Goal: Transaction & Acquisition: Purchase product/service

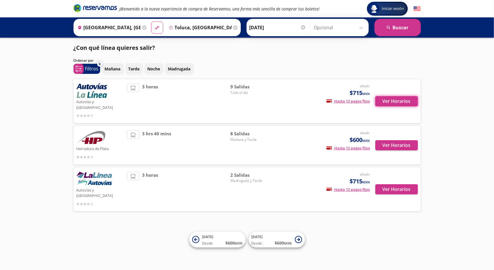
click at [400, 96] on button "Ver Horarios" at bounding box center [396, 101] width 43 height 10
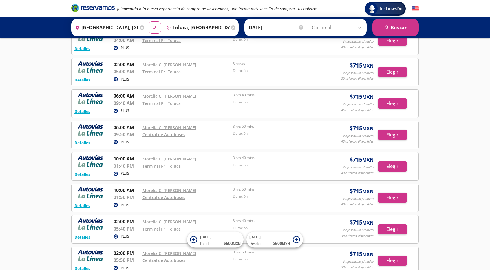
scroll to position [16, 0]
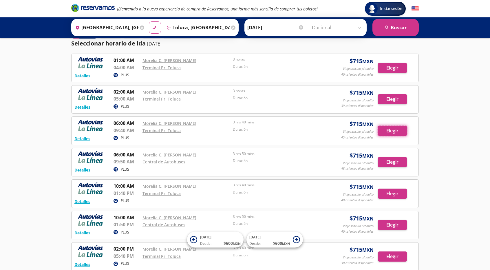
click at [396, 135] on button "Elegir" at bounding box center [392, 131] width 29 height 10
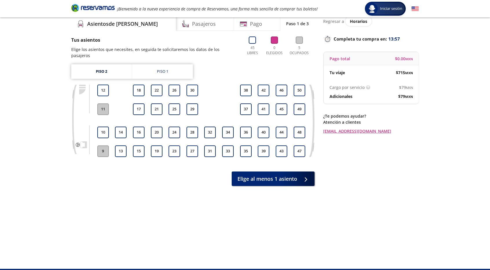
scroll to position [37, 0]
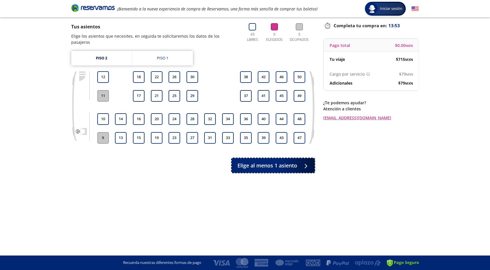
click at [307, 164] on icon at bounding box center [304, 166] width 4 height 4
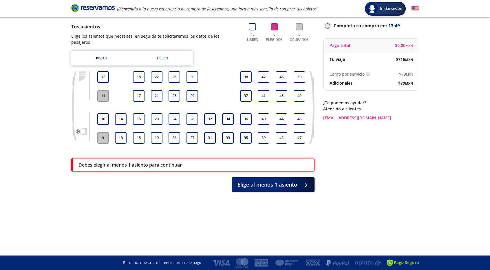
click at [140, 113] on button "16" at bounding box center [139, 119] width 12 height 12
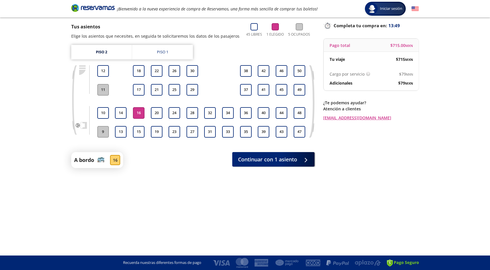
click at [138, 117] on button "16" at bounding box center [139, 113] width 12 height 12
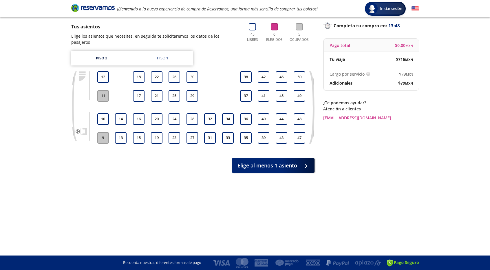
click at [137, 140] on div "9 10 11 12 13 14 15 16 17 18 19 20 21 22 23 24 25 26 27 28 29 30 31 32 33 34 35…" at bounding box center [192, 111] width 243 height 81
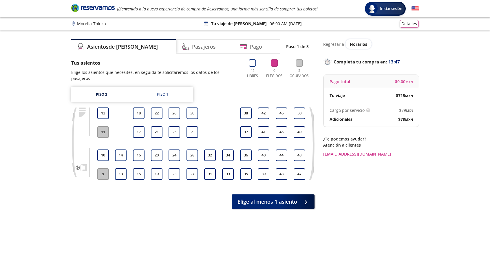
scroll to position [0, 0]
click at [136, 169] on button "15" at bounding box center [139, 175] width 12 height 12
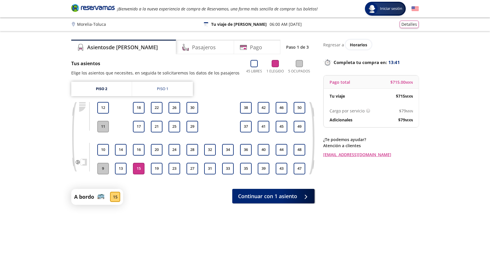
click at [149, 166] on div "9 10 11 12 13 14 15 16 17 18 19 20 21 22 23 24 25 26 27 28 29 30 31 32 33 34 35…" at bounding box center [201, 138] width 210 height 72
click at [156, 167] on button "19" at bounding box center [157, 169] width 12 height 12
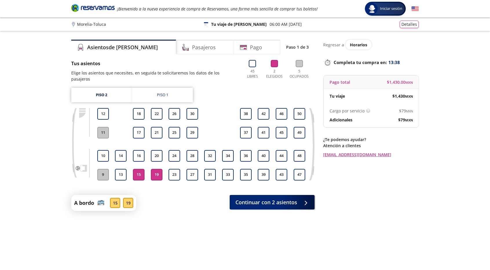
click at [141, 169] on button "15" at bounding box center [139, 175] width 12 height 12
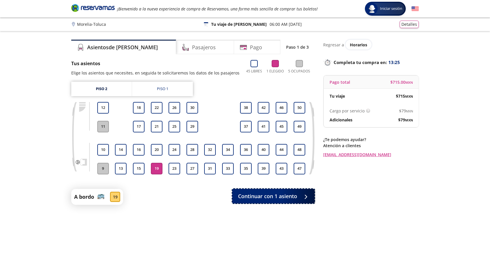
click at [297, 194] on span "Continuar con 1 asiento" at bounding box center [267, 196] width 59 height 8
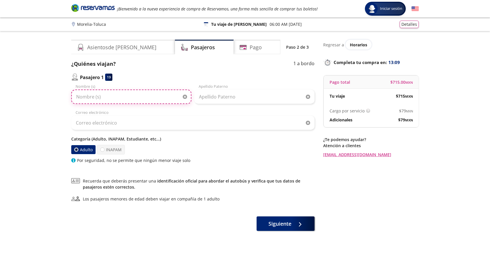
click at [89, 101] on input "Nombre (s)" at bounding box center [131, 96] width 120 height 14
type input "[PERSON_NAME]"
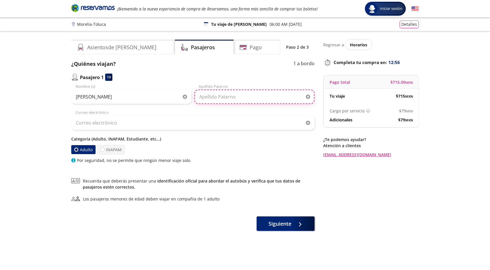
click at [264, 98] on input "Apellido Paterno" at bounding box center [254, 96] width 120 height 14
type input "e"
type input "[PERSON_NAME]"
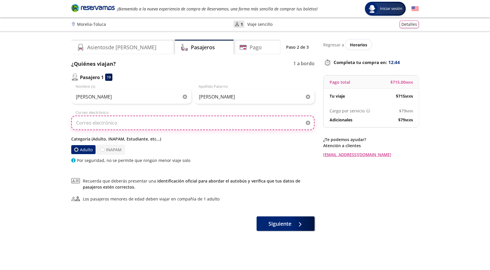
click at [260, 125] on input "Correo electrónico" at bounding box center [192, 123] width 243 height 14
click at [112, 128] on input "Correo electrónico" at bounding box center [192, 123] width 243 height 14
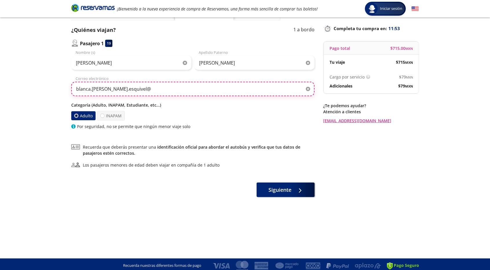
scroll to position [37, 0]
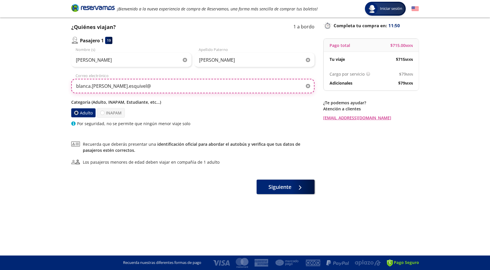
click at [151, 89] on input "blanca.[PERSON_NAME].esquivel@" at bounding box center [192, 86] width 243 height 14
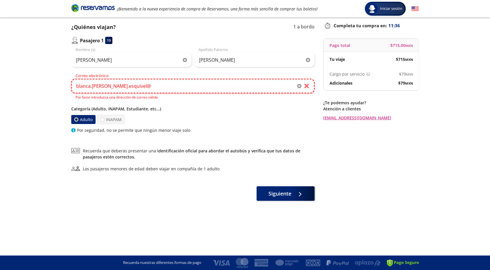
click at [134, 86] on input "blanca.[PERSON_NAME].esquivel@" at bounding box center [192, 86] width 243 height 14
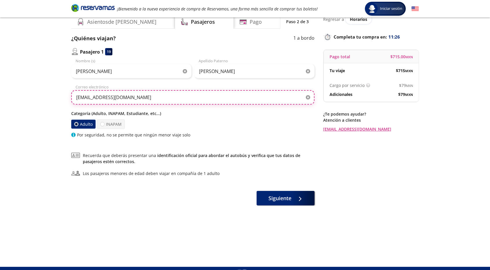
scroll to position [8, 0]
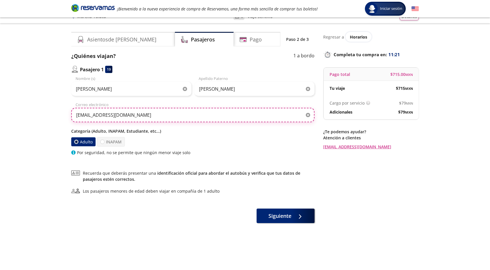
type input "[EMAIL_ADDRESS][DOMAIN_NAME]"
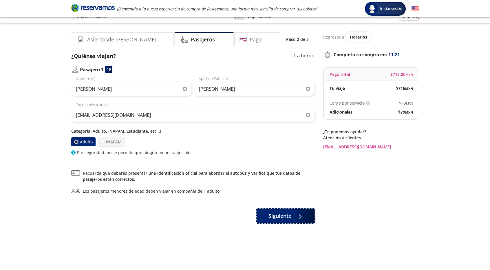
click at [295, 220] on button "Siguiente" at bounding box center [285, 215] width 58 height 14
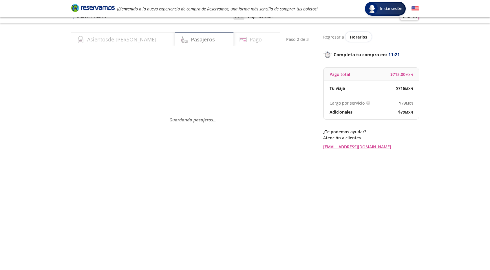
scroll to position [0, 0]
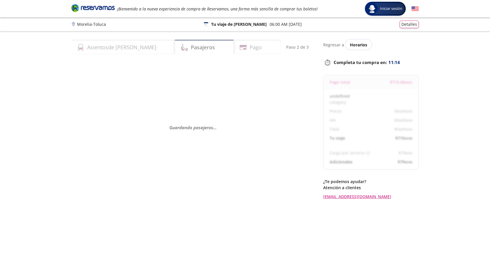
select select "MX"
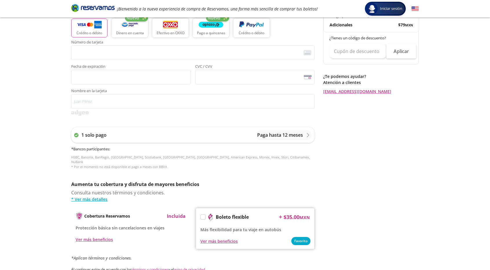
scroll to position [31, 0]
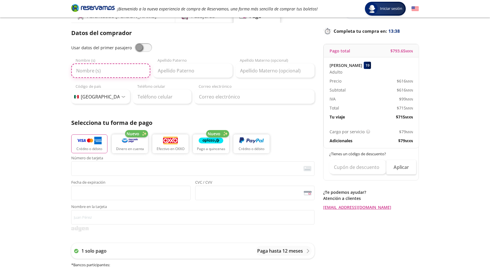
click at [95, 71] on input "Nombre (s)" at bounding box center [110, 70] width 79 height 14
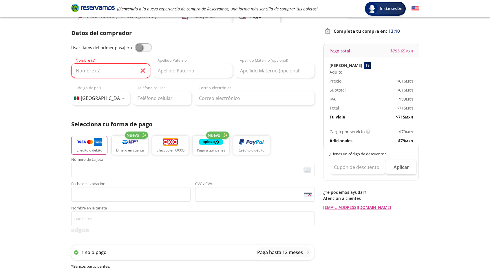
click at [142, 45] on span at bounding box center [143, 47] width 17 height 9
click at [135, 43] on input "checkbox" at bounding box center [135, 43] width 0 height 0
type input "[PERSON_NAME]"
type input "[EMAIL_ADDRESS][DOMAIN_NAME]"
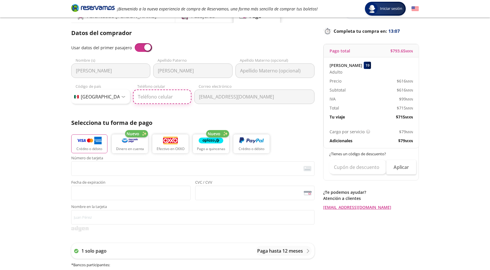
click at [147, 97] on input "Teléfono celular" at bounding box center [162, 96] width 59 height 14
click at [150, 97] on input "432245906" at bounding box center [162, 96] width 59 height 14
click at [144, 97] on input "432245906" at bounding box center [162, 96] width 59 height 14
type input "[PHONE_NUMBER]"
click at [191, 116] on div "Datos del comprador Usar datos del primer pasajero Blanca Alicia Nombre (s) [PE…" at bounding box center [192, 160] width 243 height 262
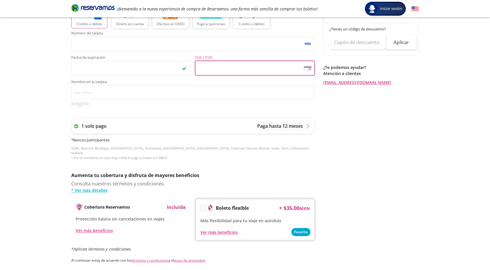
scroll to position [147, 0]
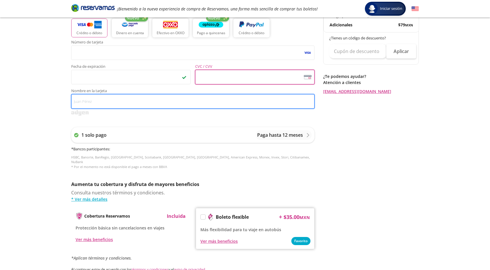
click at [94, 105] on input "Nombre en la tarjeta" at bounding box center [192, 101] width 243 height 14
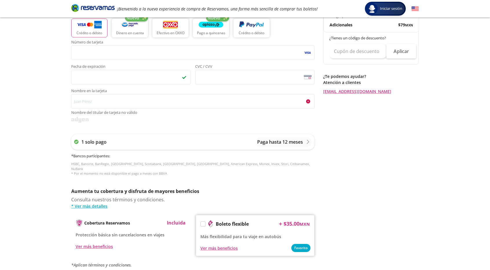
click at [360, 117] on div "Regresar a Horarios Completa tu compra en : 12:32 Pago total $ 793.65 MXN [PERS…" at bounding box center [371, 97] width 96 height 409
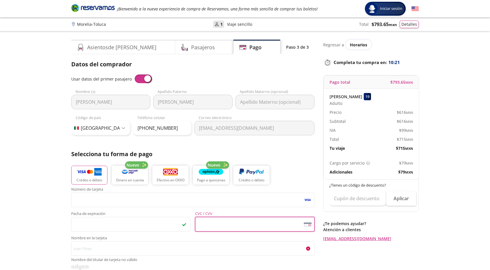
scroll to position [58, 0]
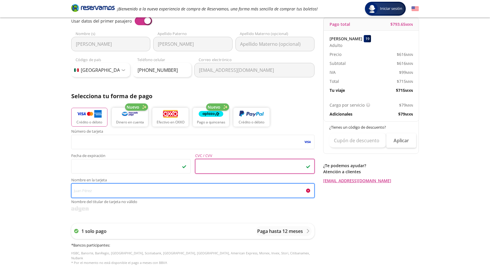
click at [168, 195] on input "Nombre en la tarjeta Nombre del titular de tarjeta no válido" at bounding box center [192, 190] width 243 height 14
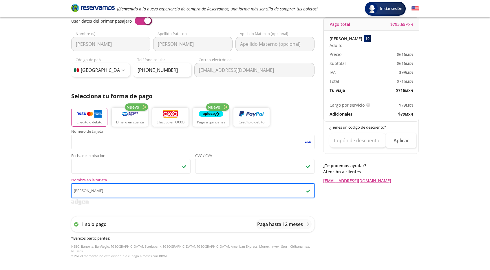
type input "[PERSON_NAME]"
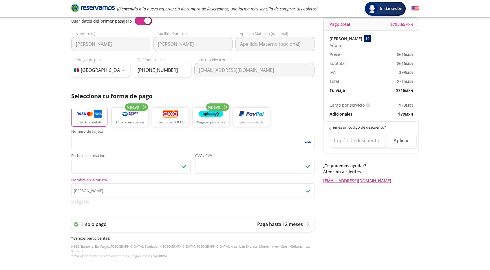
click at [382, 202] on div "Regresar a Horarios Completa tu compra en : 07:43 Pago total $ 793.65 MXN [PERS…" at bounding box center [371, 183] width 96 height 402
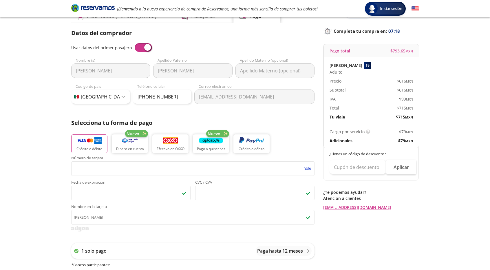
scroll to position [176, 0]
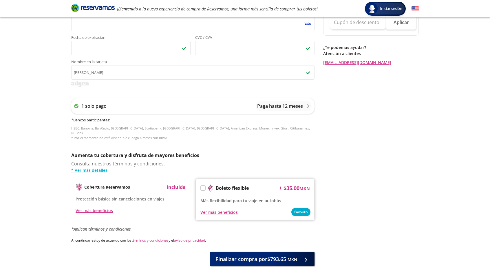
click at [204, 186] on label at bounding box center [203, 188] width 5 height 5
click at [204, 187] on input "Boleto flexible" at bounding box center [203, 189] width 4 height 4
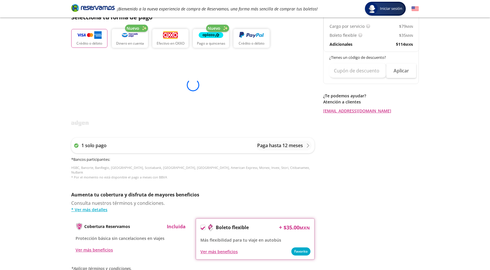
scroll to position [205, 0]
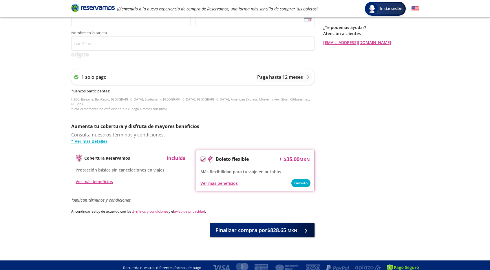
click at [203, 158] on icon at bounding box center [203, 159] width 4 height 3
click at [203, 158] on input "Boleto flexible" at bounding box center [203, 160] width 4 height 4
click at [222, 180] on div "Ver más beneficios" at bounding box center [218, 183] width 37 height 6
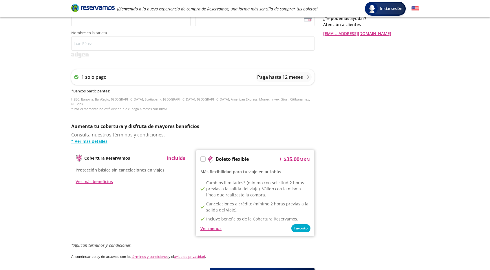
click at [206, 156] on div "Boleto flexible" at bounding box center [224, 159] width 48 height 9
click at [204, 157] on label at bounding box center [203, 159] width 5 height 5
click at [204, 158] on input "Boleto flexible" at bounding box center [203, 160] width 4 height 4
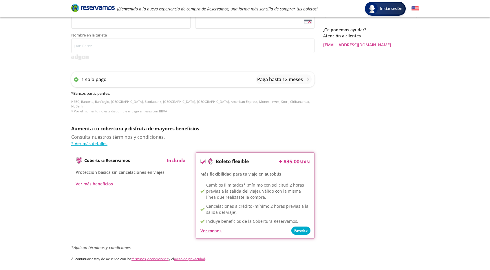
scroll to position [250, 0]
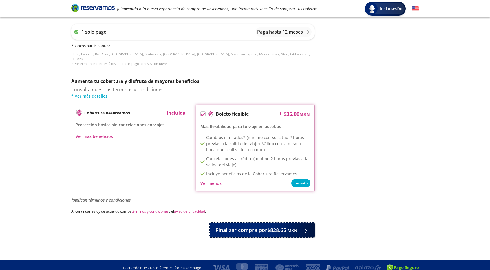
click at [284, 230] on button "Finalizar compra por $828.65 MXN" at bounding box center [262, 230] width 105 height 14
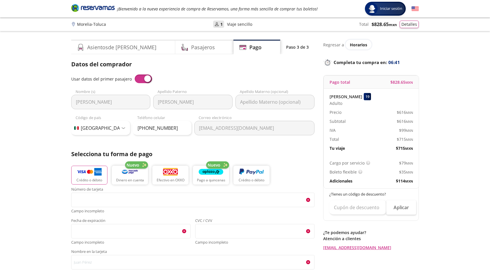
scroll to position [289, 0]
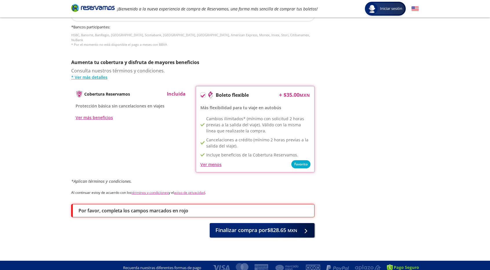
click at [160, 207] on p "Por favor, completa los campos marcados en rojo" at bounding box center [133, 210] width 110 height 7
click at [157, 207] on p "Por favor, completa los campos marcados en rojo" at bounding box center [133, 210] width 110 height 7
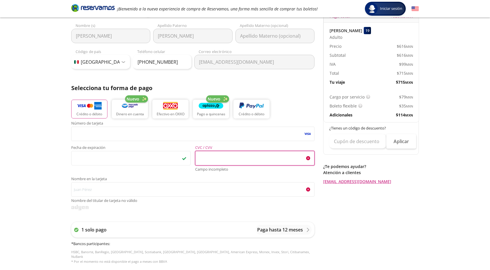
scroll to position [87, 0]
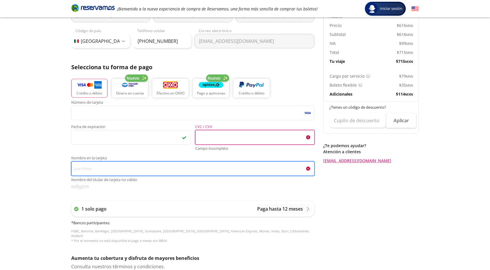
click at [201, 174] on input "Nombre en la tarjeta Nombre del titular de tarjeta no válido" at bounding box center [192, 168] width 243 height 14
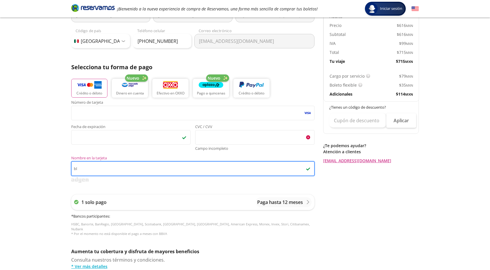
type input "b"
type input "[PERSON_NAME]"
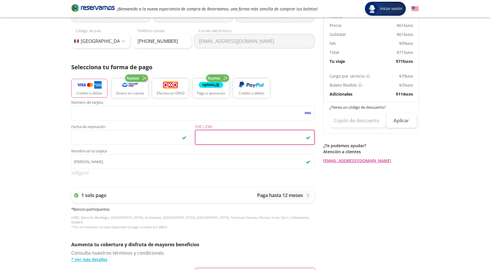
click at [331, 217] on div "Regresar a Horarios Completa tu compra en : 05:57 Pago total $ 828.65 MXN [PERS…" at bounding box center [371, 186] width 96 height 467
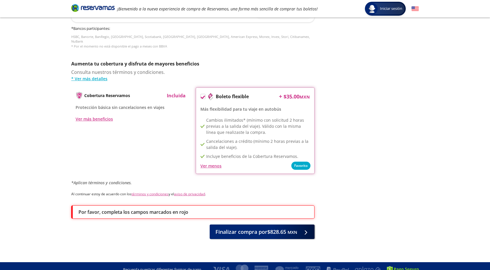
scroll to position [269, 0]
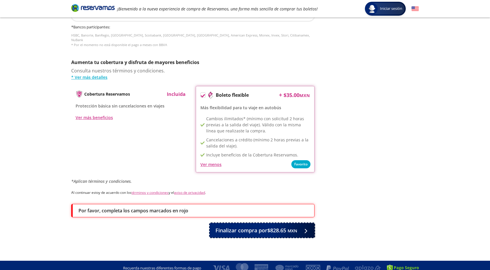
click at [266, 229] on button "Finalizar compra por $828.65 MXN" at bounding box center [262, 230] width 105 height 14
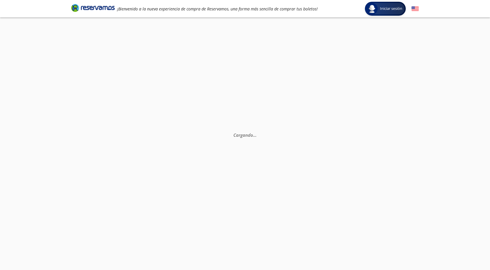
scroll to position [0, 0]
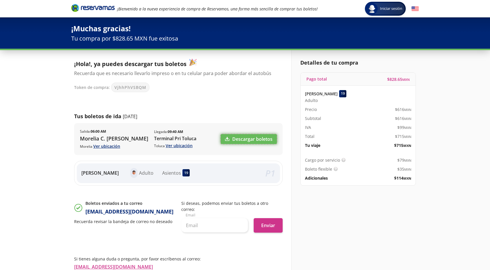
click at [248, 139] on link "Descargar boletos" at bounding box center [249, 139] width 56 height 10
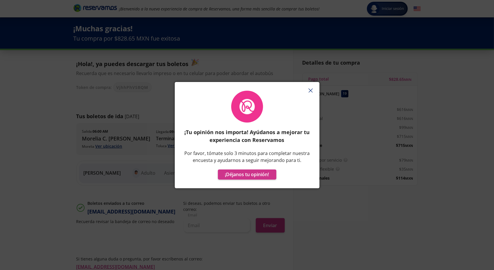
click at [307, 88] on button "button" at bounding box center [311, 90] width 9 height 9
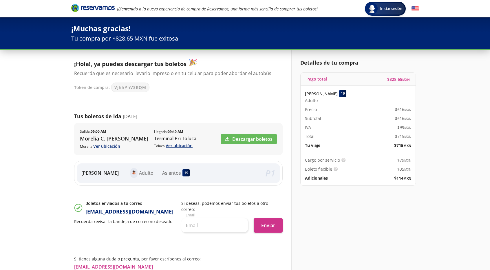
click at [441, 44] on div "¡Muchas gracias! Tu compra por $828.65 MXN fue exitosa" at bounding box center [245, 32] width 490 height 31
